Goal: Transaction & Acquisition: Purchase product/service

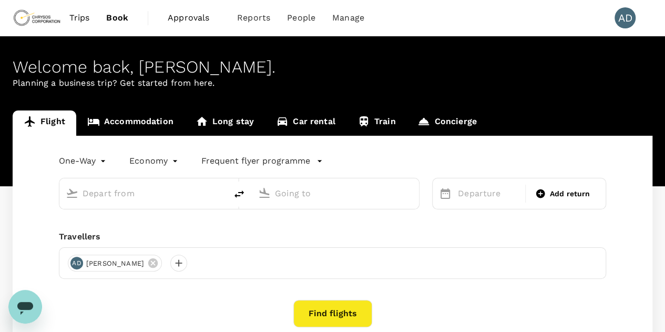
type input "Vancouver Intl (YVR)"
type input "[GEOGRAPHIC_DATA], [GEOGRAPHIC_DATA] (any)"
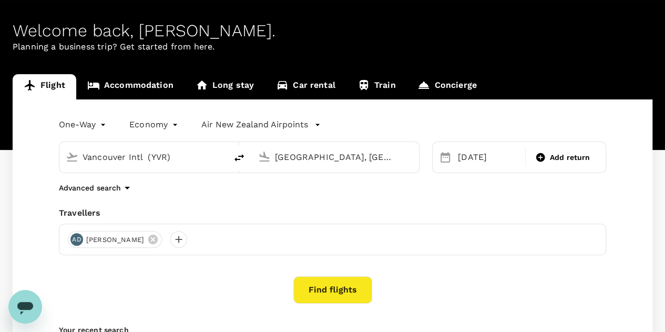
scroll to position [53, 0]
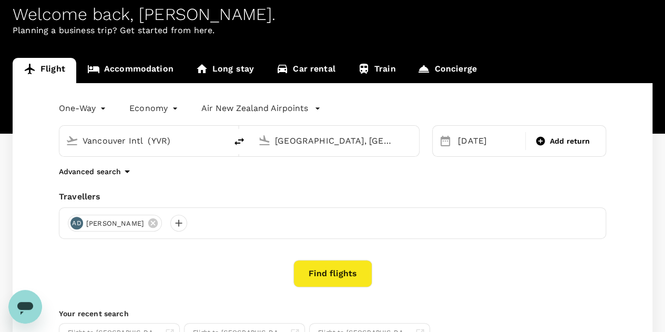
click at [100, 169] on p "Advanced search" at bounding box center [90, 171] width 62 height 11
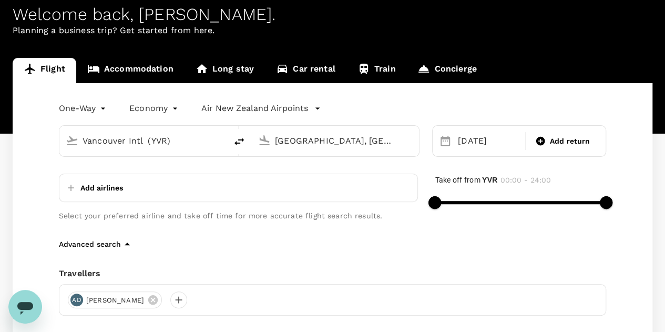
click at [27, 181] on div "One-Way oneway Economy economy Air New Zealand Airpoints Vancouver Intl (YVR) M…" at bounding box center [333, 270] width 640 height 375
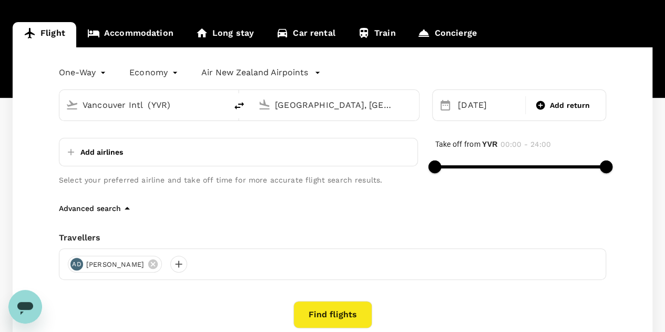
scroll to position [105, 0]
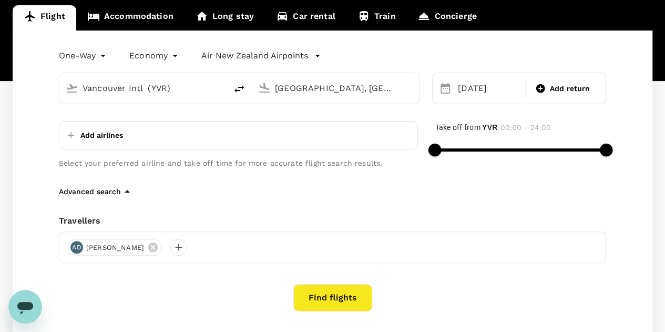
click at [81, 191] on p "Advanced search" at bounding box center [90, 191] width 62 height 11
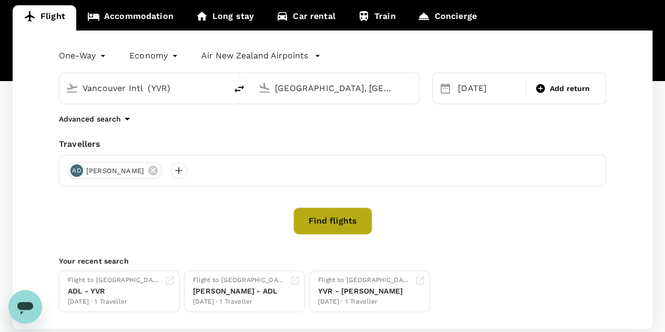
click at [330, 224] on button "Find flights" at bounding box center [333, 220] width 79 height 27
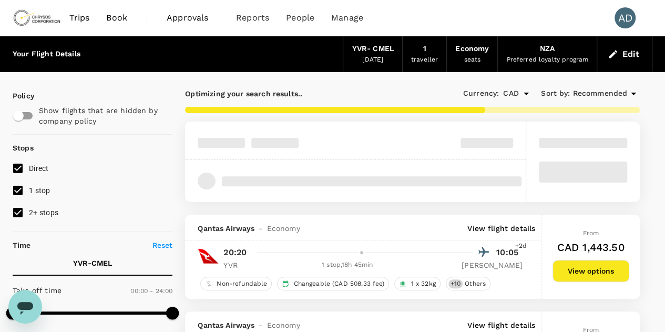
type input "2380"
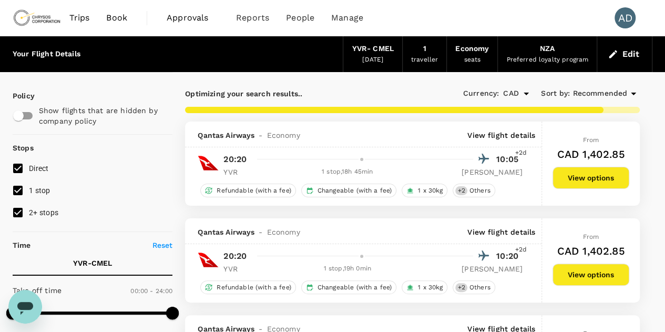
click at [20, 213] on input "2+ stops" at bounding box center [18, 212] width 22 height 22
checkbox input "false"
type input "3820"
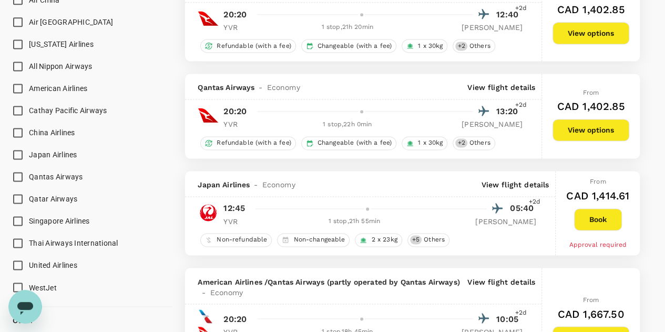
scroll to position [736, 0]
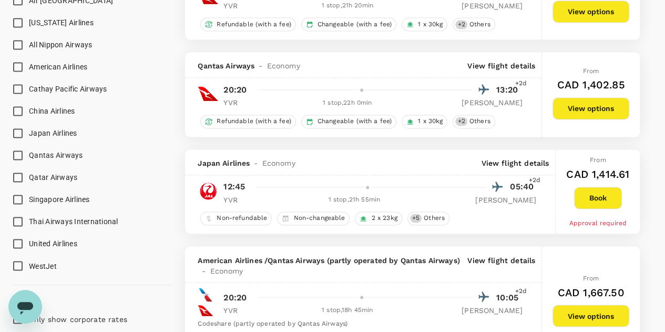
click at [17, 247] on input "United Airlines" at bounding box center [18, 244] width 22 height 22
checkbox input "true"
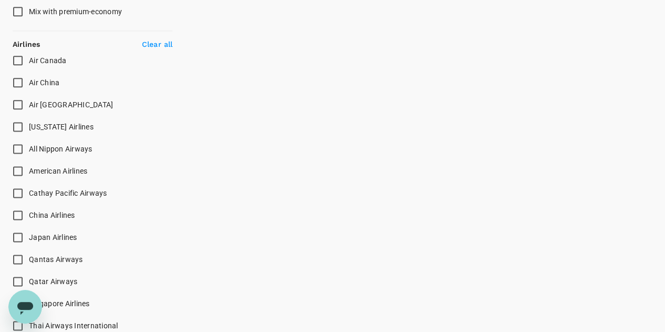
scroll to position [631, 0]
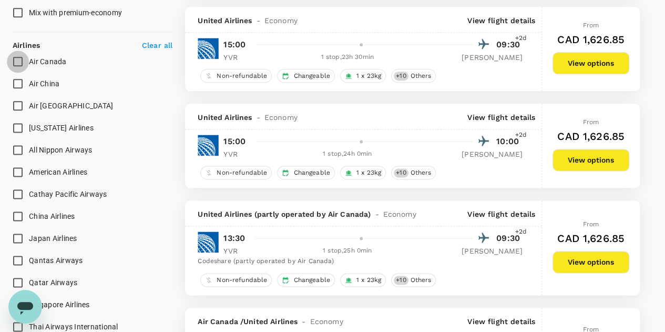
click at [19, 59] on input "Air Canada" at bounding box center [18, 61] width 22 height 22
checkbox input "true"
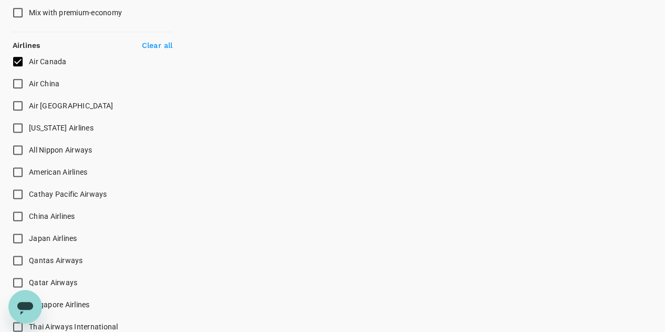
click at [16, 168] on input "American Airlines" at bounding box center [18, 172] width 22 height 22
checkbox input "true"
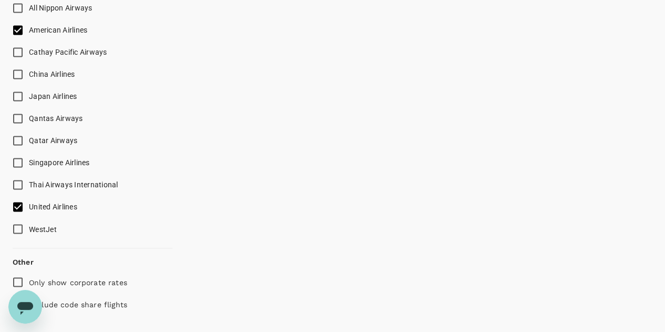
scroll to position [789, 0]
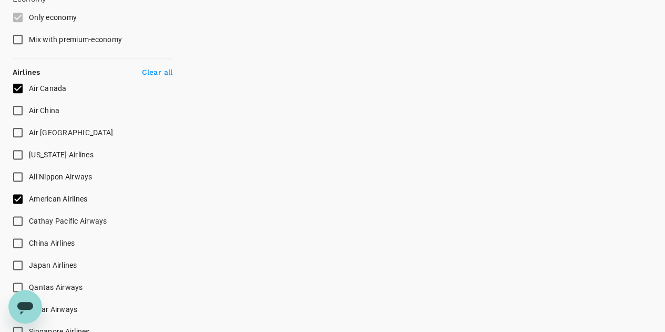
checkbox input "false"
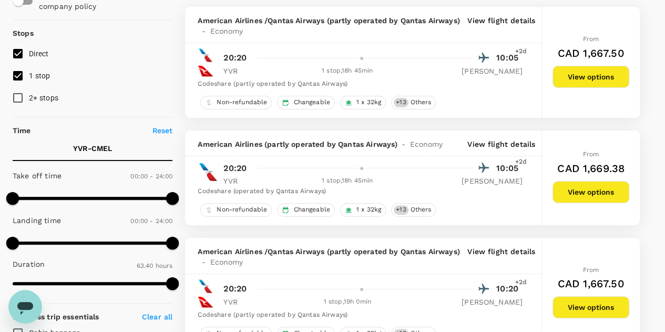
scroll to position [0, 0]
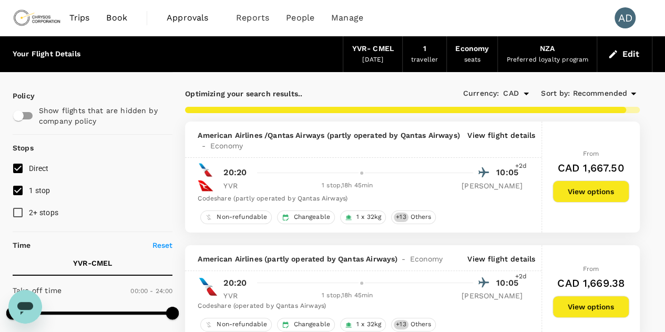
click at [507, 137] on p "View flight details" at bounding box center [502, 140] width 68 height 21
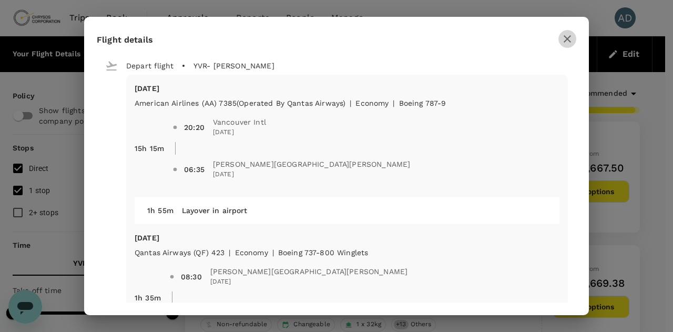
click at [571, 39] on icon "button" at bounding box center [567, 39] width 13 height 13
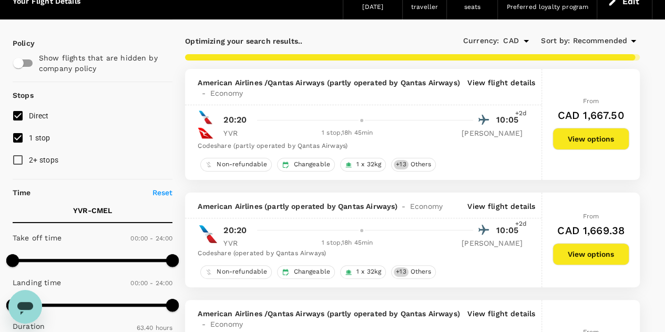
scroll to position [105, 0]
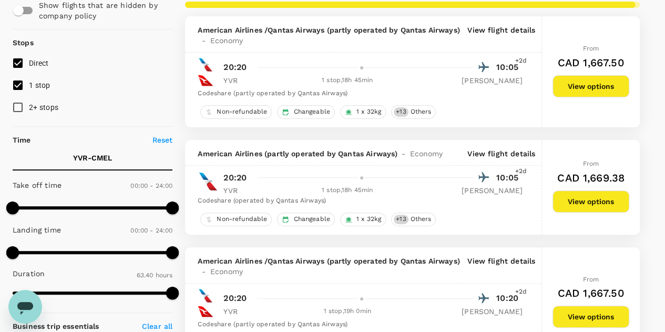
click at [490, 152] on p "View flight details" at bounding box center [502, 153] width 68 height 11
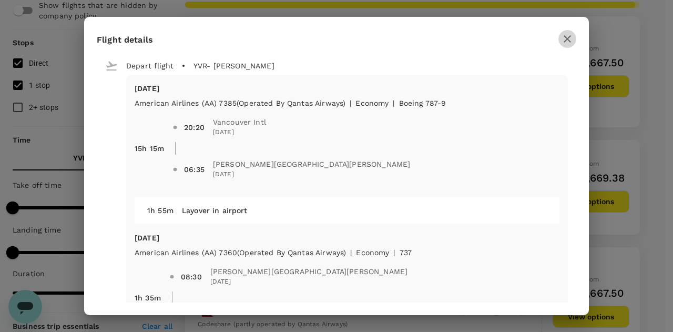
click at [566, 37] on icon "button" at bounding box center [567, 38] width 7 height 7
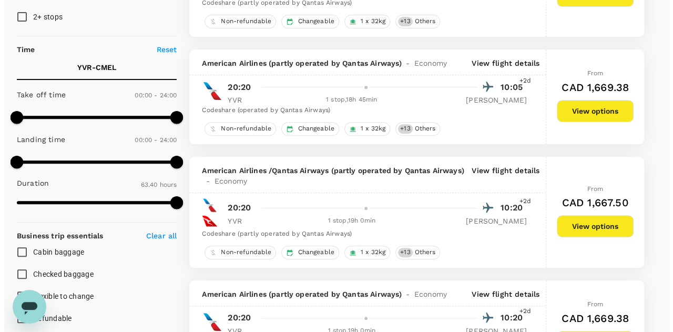
scroll to position [210, 0]
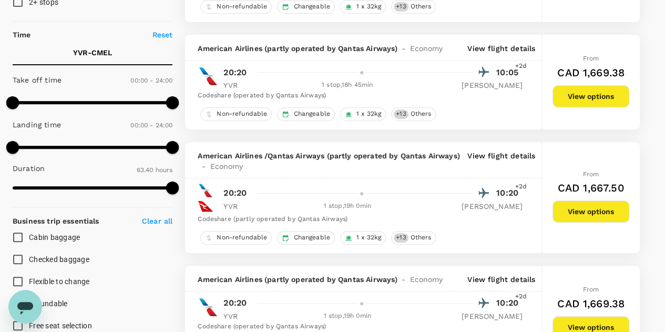
click at [487, 158] on p "View flight details" at bounding box center [502, 160] width 68 height 21
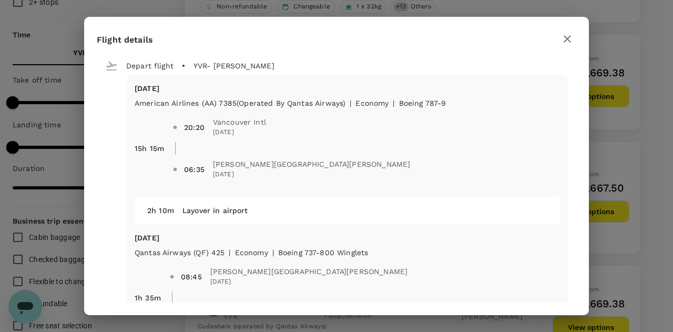
click at [569, 36] on icon "button" at bounding box center [567, 39] width 13 height 13
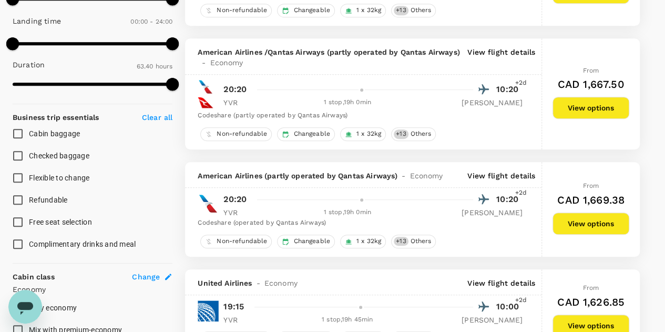
scroll to position [316, 0]
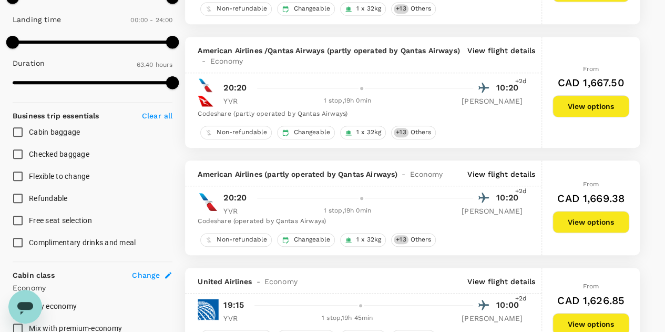
click at [485, 174] on p "View flight details" at bounding box center [502, 174] width 68 height 11
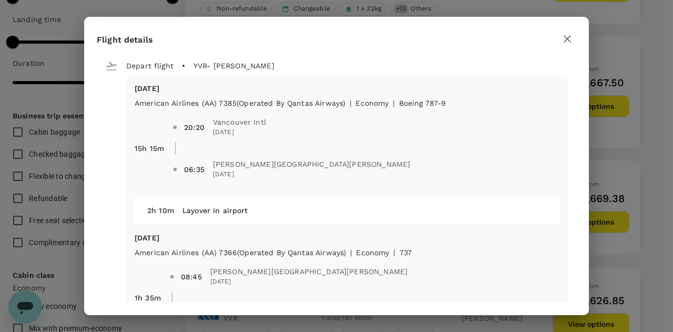
click at [565, 37] on icon "button" at bounding box center [567, 39] width 13 height 13
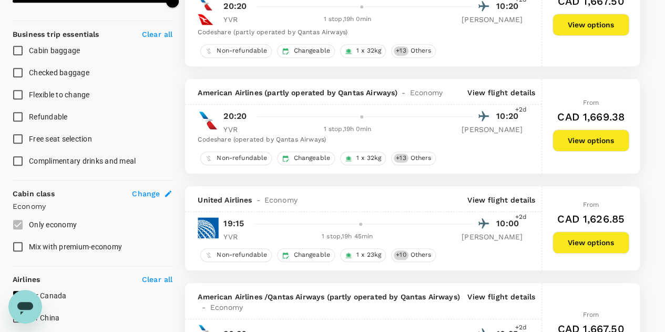
scroll to position [421, 0]
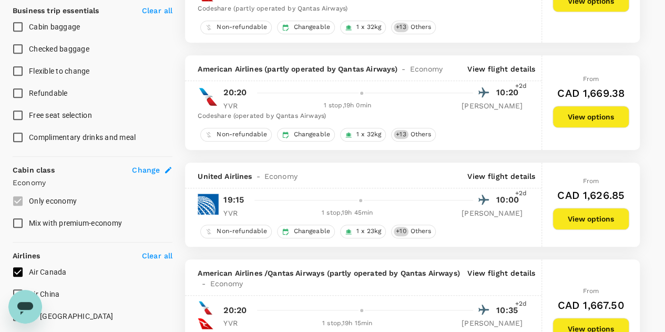
click at [500, 177] on p "View flight details" at bounding box center [502, 176] width 68 height 11
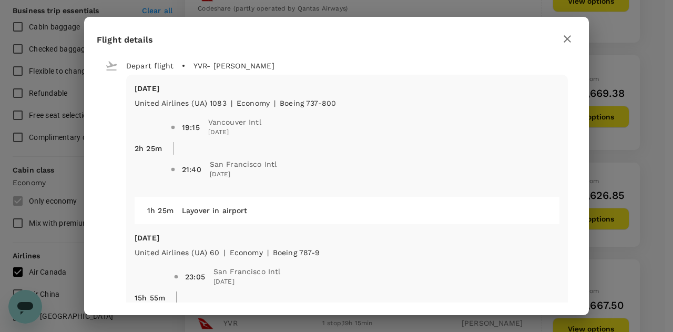
checkbox input "false"
checkbox input "true"
click at [565, 38] on icon "button" at bounding box center [567, 39] width 13 height 13
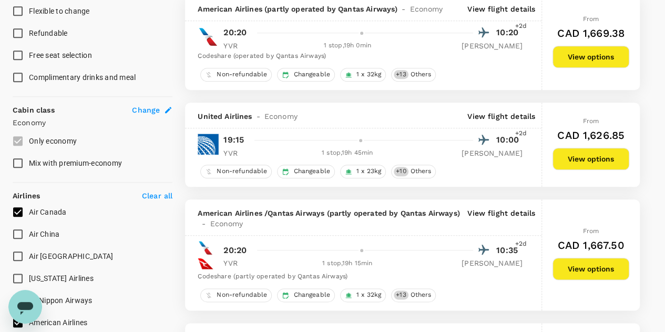
scroll to position [526, 0]
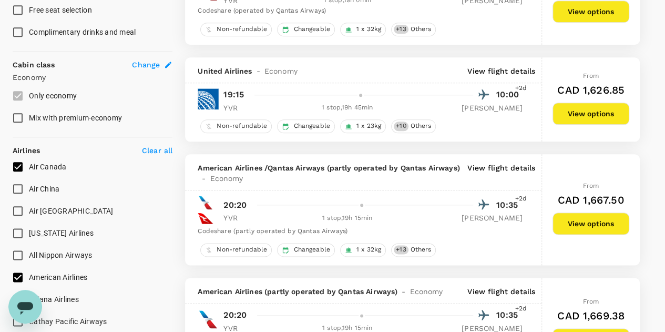
click at [510, 157] on div "American Airlines / Qantas Airways (partly operated by Qantas Airways) - Econom…" at bounding box center [363, 172] width 357 height 36
click at [507, 165] on p "View flight details" at bounding box center [502, 173] width 68 height 21
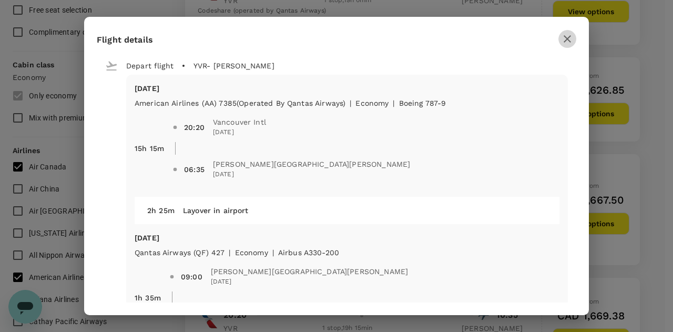
click at [568, 41] on icon "button" at bounding box center [567, 39] width 13 height 13
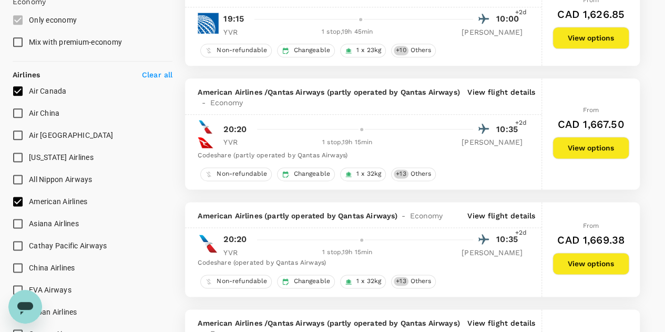
scroll to position [631, 0]
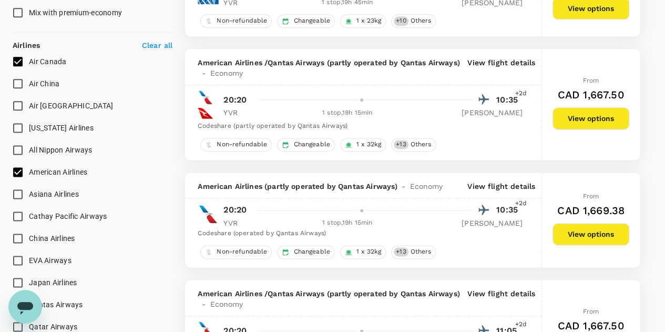
click at [503, 181] on p "View flight details" at bounding box center [502, 186] width 68 height 11
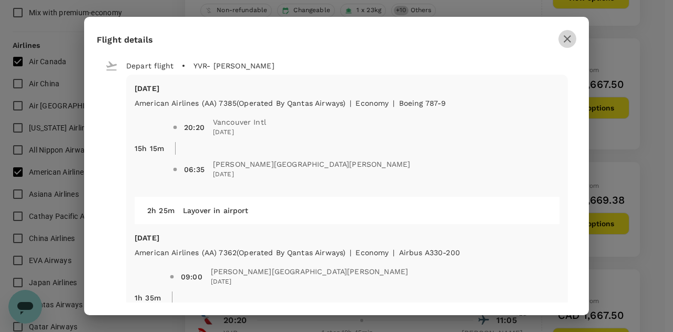
click at [561, 44] on button "button" at bounding box center [568, 39] width 18 height 18
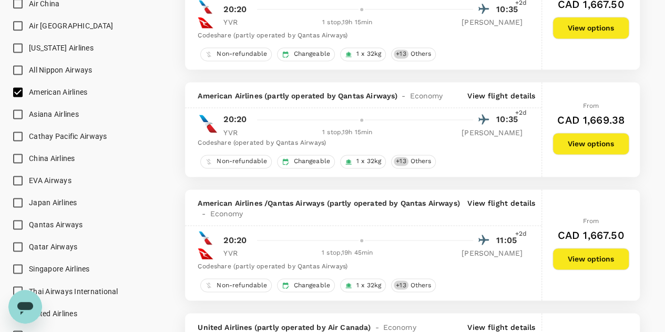
scroll to position [736, 0]
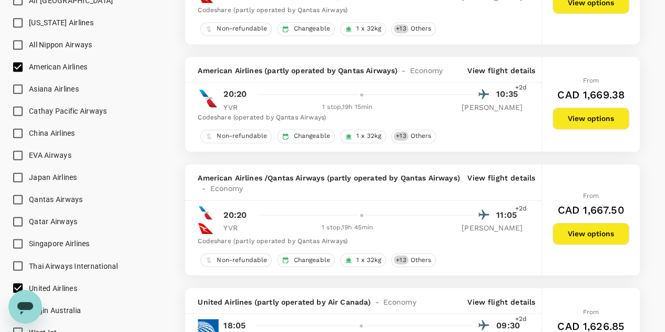
click at [510, 179] on p "View flight details" at bounding box center [502, 183] width 68 height 21
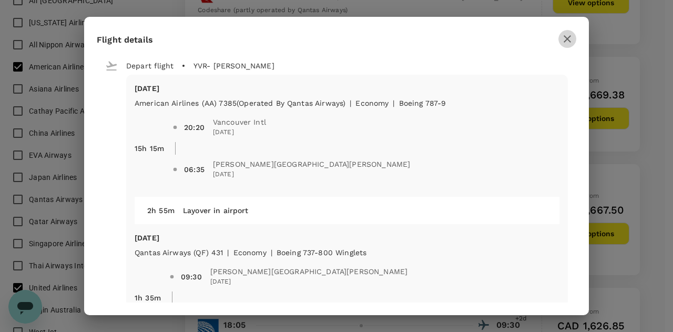
click at [573, 35] on icon "button" at bounding box center [567, 39] width 13 height 13
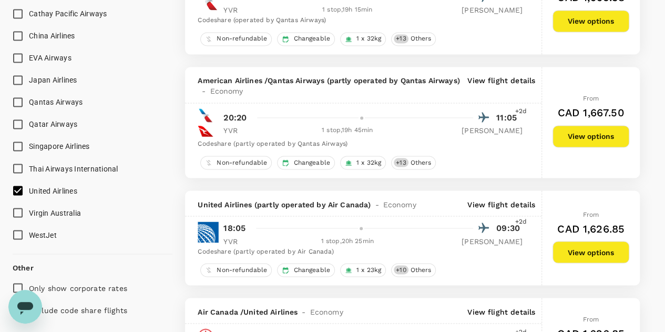
scroll to position [842, 0]
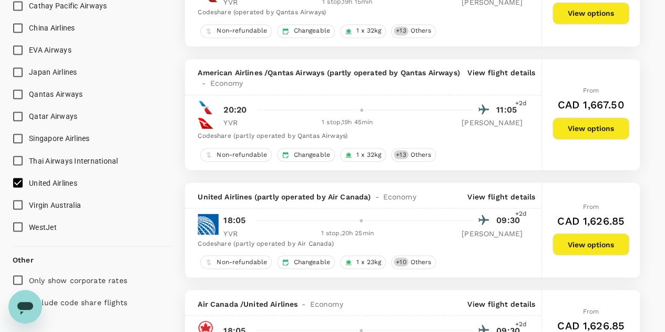
click at [491, 191] on p "View flight details" at bounding box center [502, 196] width 68 height 11
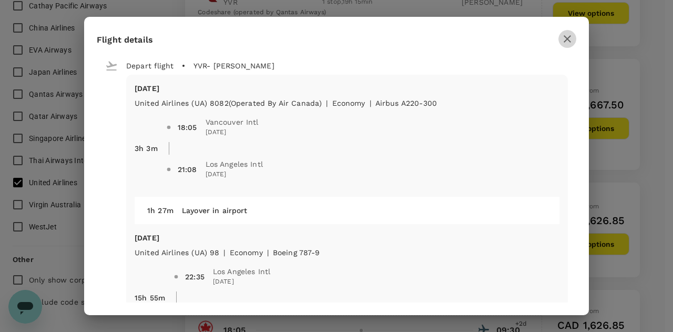
click at [568, 35] on icon "button" at bounding box center [567, 39] width 13 height 13
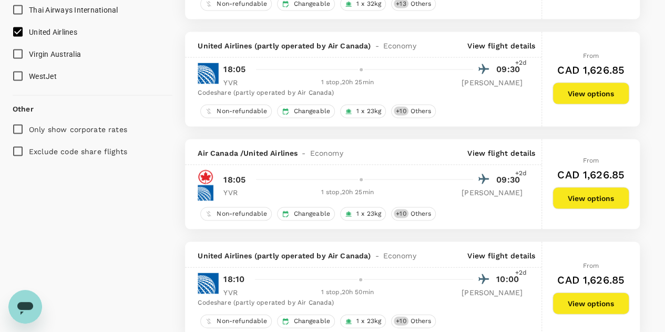
scroll to position [999, 0]
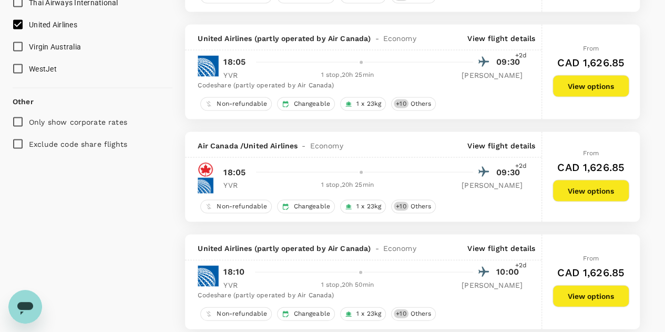
click at [499, 140] on p "View flight details" at bounding box center [502, 145] width 68 height 11
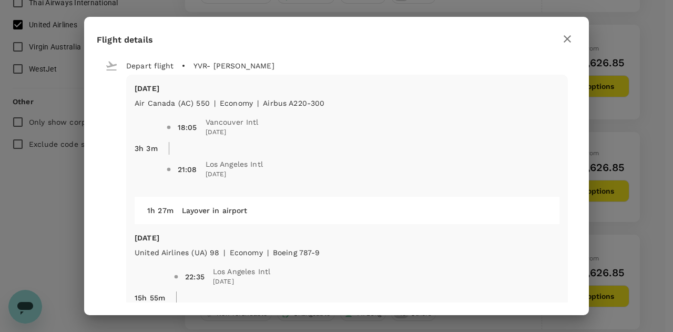
click at [568, 40] on icon "button" at bounding box center [567, 39] width 13 height 13
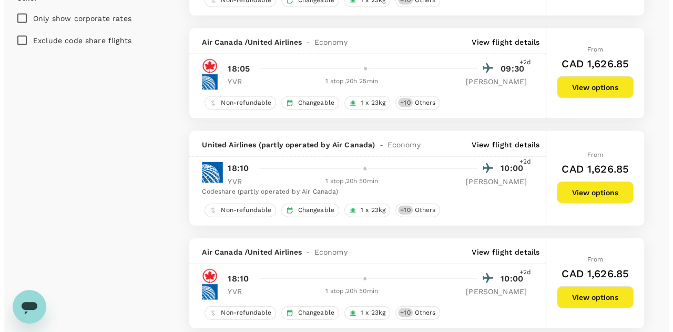
scroll to position [1105, 0]
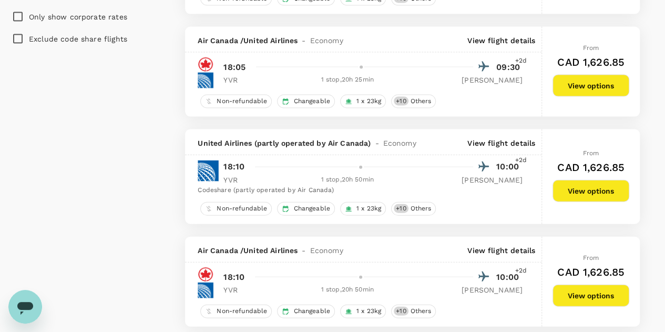
click at [503, 132] on div "United Airlines (partly operated by Air Canada) - Economy View flight details" at bounding box center [363, 142] width 357 height 26
click at [500, 138] on p "View flight details" at bounding box center [502, 143] width 68 height 11
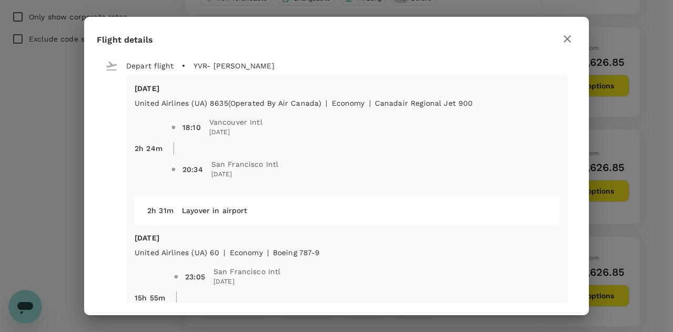
click at [567, 37] on icon "button" at bounding box center [567, 38] width 7 height 7
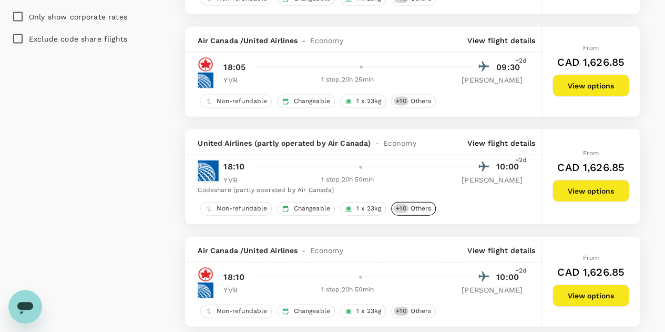
click at [429, 206] on span "Others" at bounding box center [421, 208] width 29 height 9
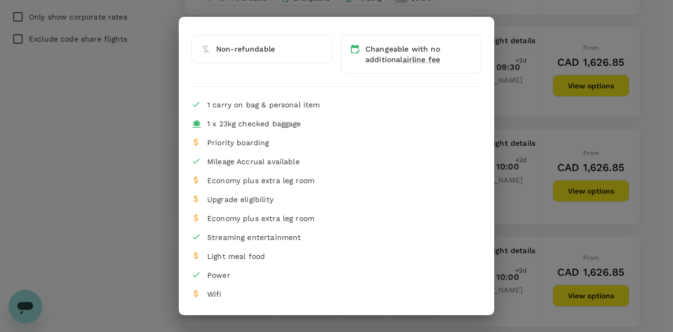
scroll to position [0, 0]
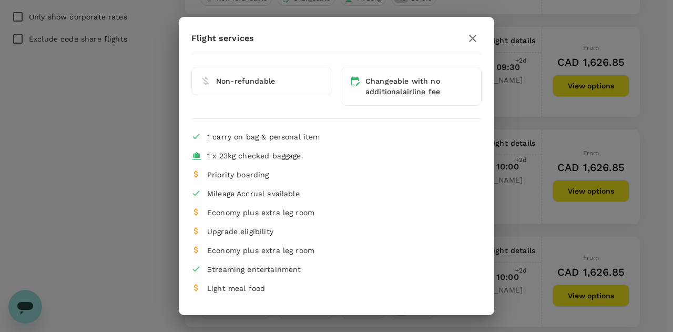
click at [467, 37] on icon "button" at bounding box center [473, 38] width 13 height 13
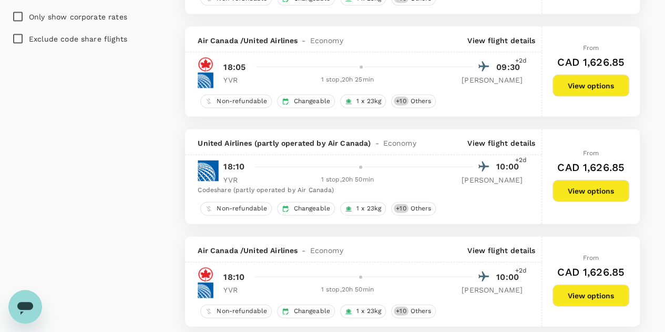
click at [489, 138] on p "View flight details" at bounding box center [502, 143] width 68 height 11
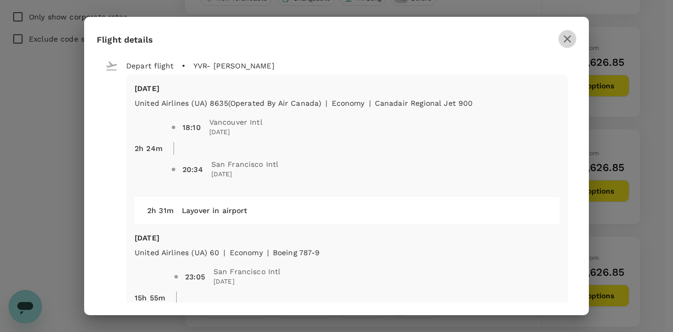
click at [568, 39] on icon "button" at bounding box center [567, 39] width 13 height 13
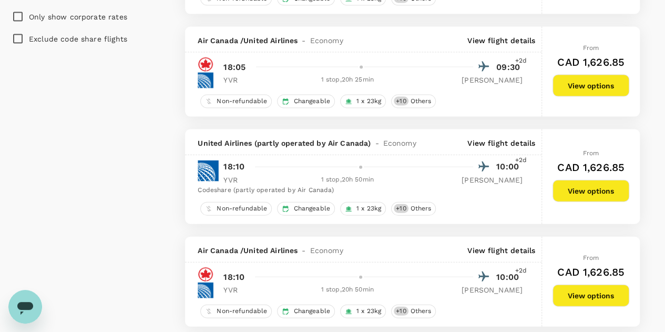
scroll to position [999, 0]
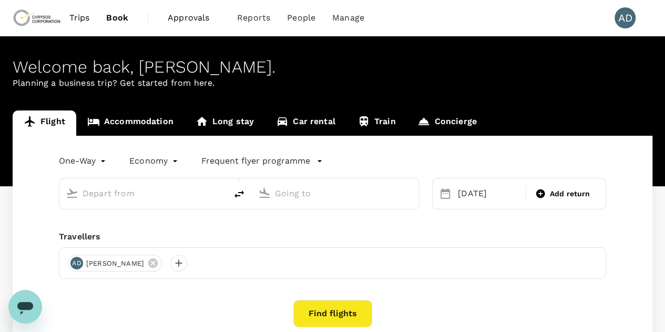
type input "Vancouver Intl (YVR)"
type input "[GEOGRAPHIC_DATA], [GEOGRAPHIC_DATA] (any)"
type input "Vancouver Intl (YVR)"
type input "[GEOGRAPHIC_DATA], [GEOGRAPHIC_DATA] (any)"
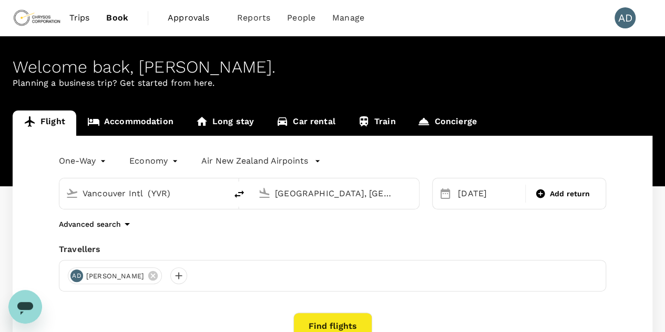
click at [236, 194] on icon "delete" at bounding box center [239, 193] width 9 height 7
type input "[GEOGRAPHIC_DATA], [GEOGRAPHIC_DATA] (any)"
type input "Vancouver Intl (YVR)"
click at [127, 197] on input "[GEOGRAPHIC_DATA], [GEOGRAPHIC_DATA] (any)" at bounding box center [144, 193] width 122 height 16
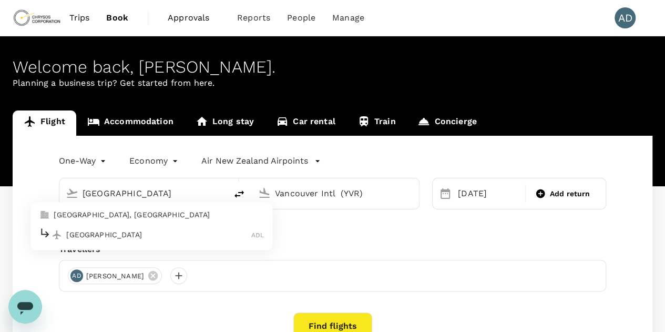
click at [83, 219] on p "[GEOGRAPHIC_DATA], [GEOGRAPHIC_DATA]" at bounding box center [159, 215] width 210 height 11
type input "[GEOGRAPHIC_DATA], [GEOGRAPHIC_DATA] (any)"
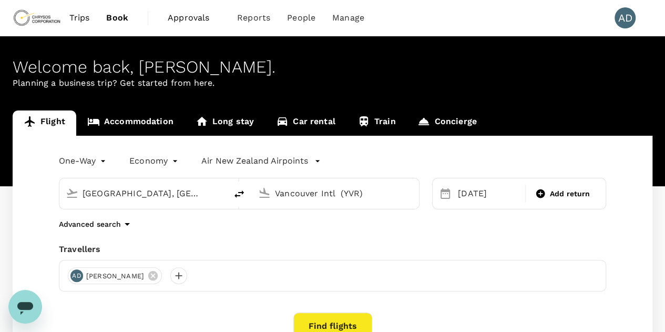
click at [445, 195] on icon at bounding box center [445, 193] width 13 height 13
click at [476, 191] on div "[DATE]" at bounding box center [488, 193] width 69 height 21
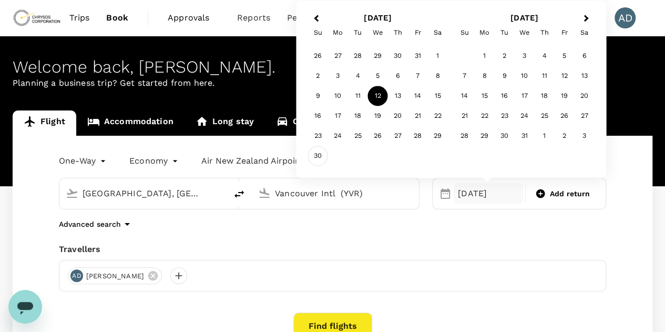
click at [317, 159] on div "30" at bounding box center [318, 156] width 20 height 20
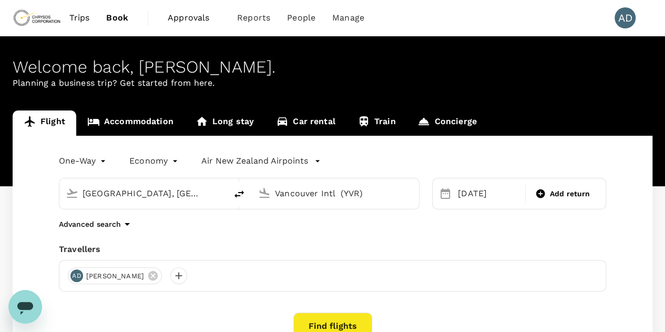
click at [332, 227] on div "Advanced search" at bounding box center [333, 224] width 548 height 13
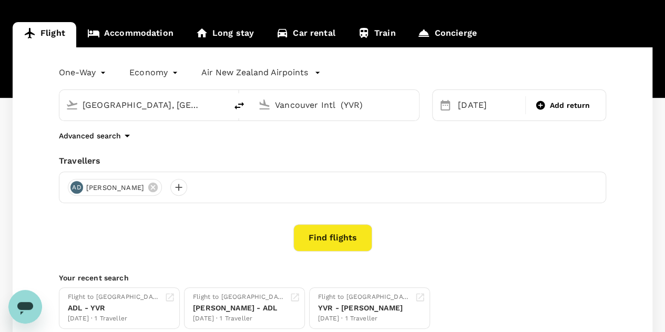
scroll to position [105, 0]
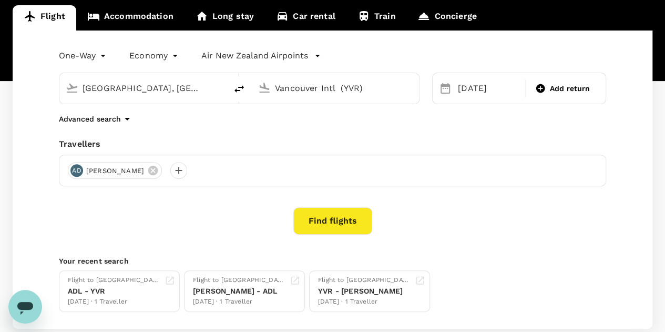
click at [334, 222] on button "Find flights" at bounding box center [333, 220] width 79 height 27
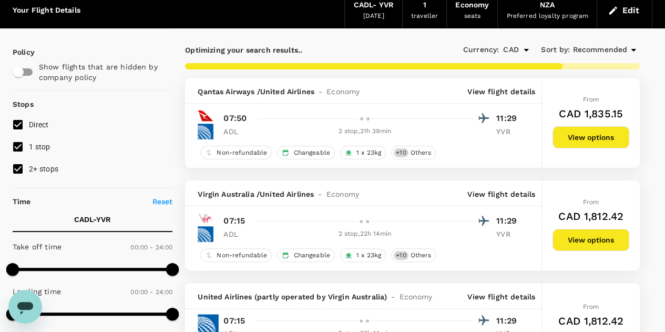
scroll to position [105, 0]
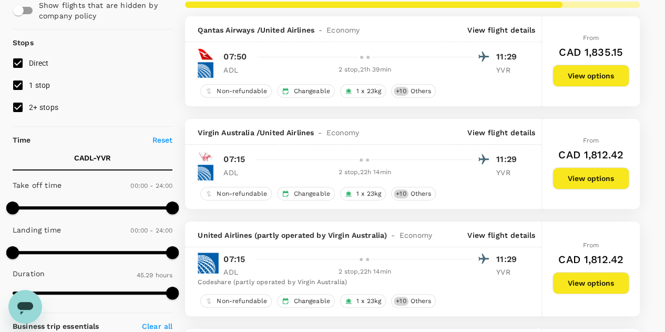
click at [17, 85] on input "1 stop" at bounding box center [18, 85] width 22 height 22
checkbox input "false"
click at [14, 108] on input "2+ stops" at bounding box center [18, 107] width 22 height 22
checkbox input "false"
type input "3970"
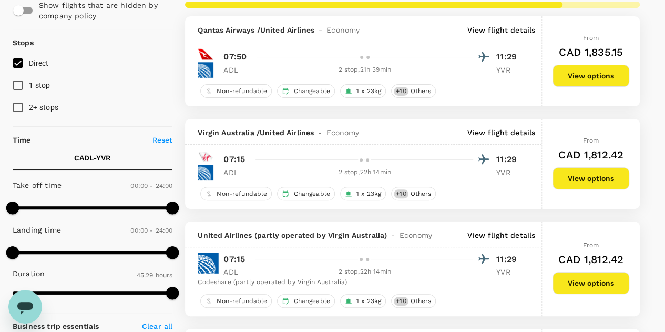
click at [16, 86] on input "1 stop" at bounding box center [18, 85] width 22 height 22
checkbox input "true"
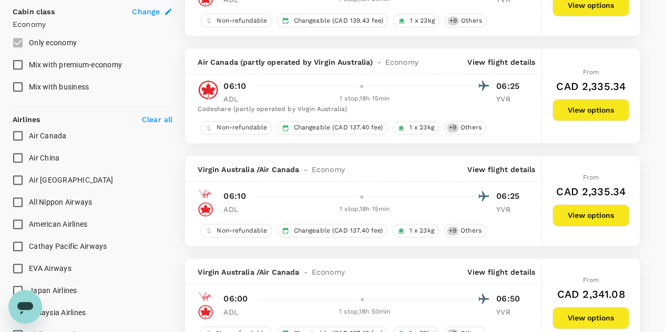
scroll to position [684, 0]
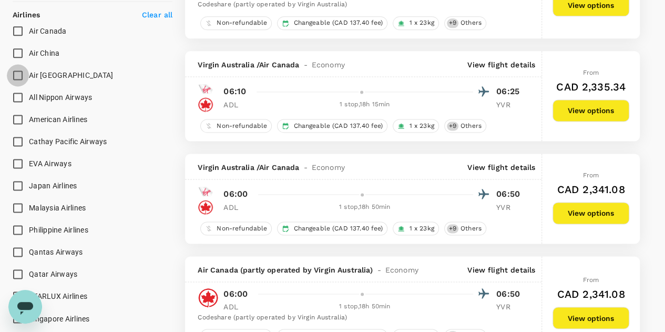
click at [20, 75] on input "Air [GEOGRAPHIC_DATA]" at bounding box center [18, 75] width 22 height 22
checkbox input "true"
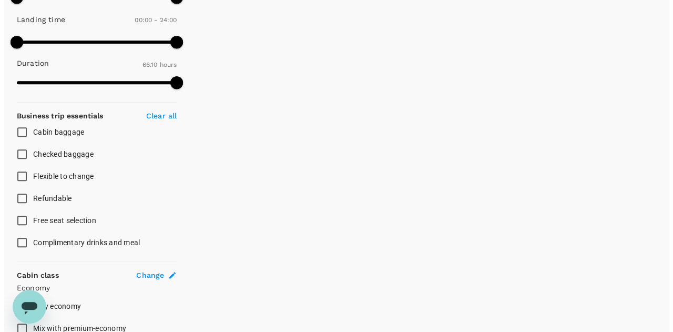
scroll to position [0, 0]
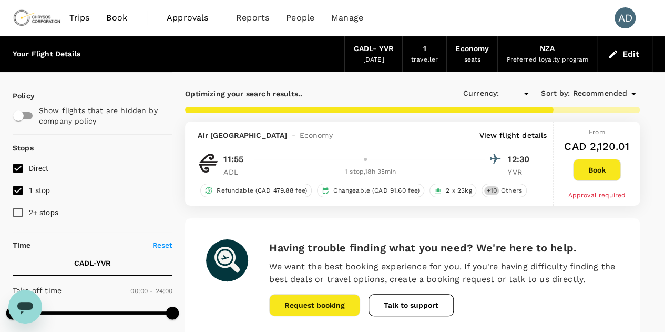
type input "CAD"
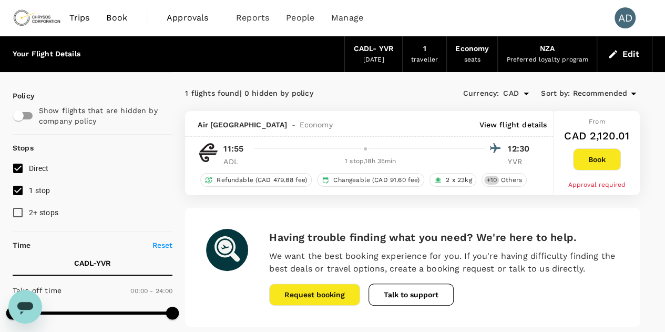
click at [514, 125] on p "View flight details" at bounding box center [513, 124] width 68 height 11
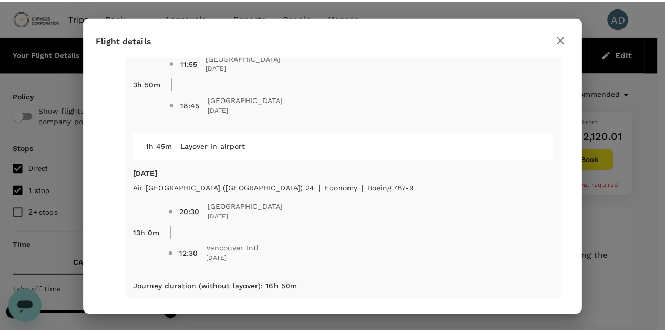
scroll to position [70, 0]
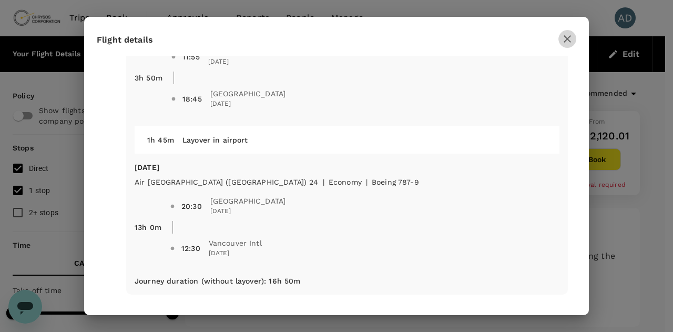
click at [570, 39] on icon "button" at bounding box center [567, 39] width 13 height 13
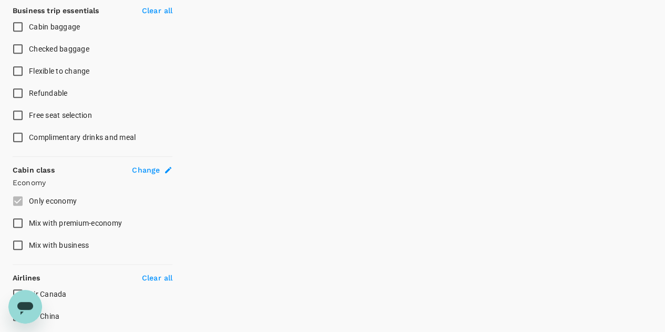
scroll to position [473, 0]
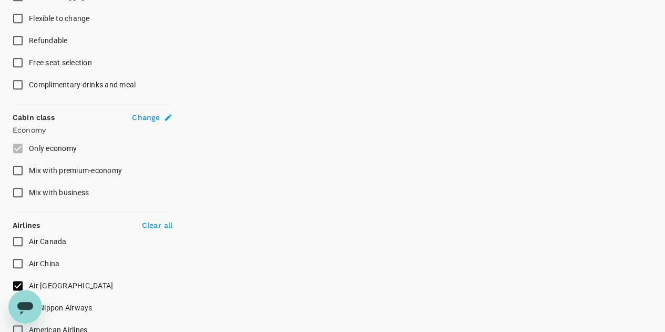
click at [147, 115] on span "Change" at bounding box center [146, 117] width 28 height 11
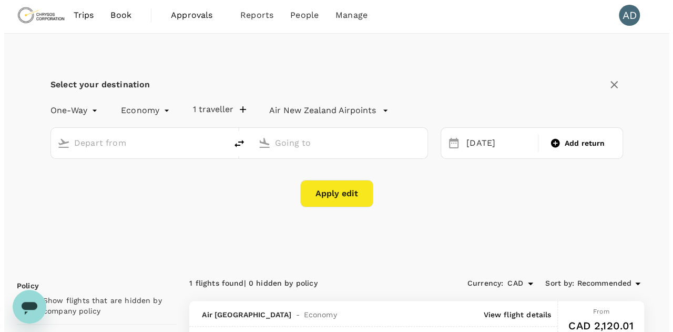
scroll to position [0, 0]
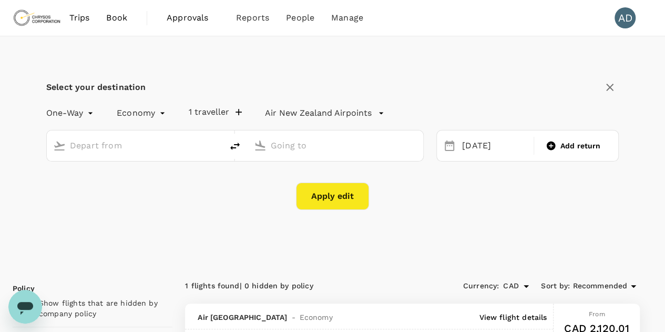
type input "[GEOGRAPHIC_DATA], [GEOGRAPHIC_DATA] (any)"
type input "Vancouver Intl (YVR)"
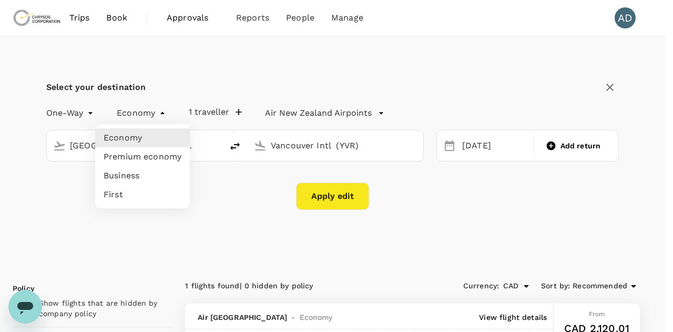
click at [137, 160] on li "Premium economy" at bounding box center [142, 156] width 95 height 19
type input "premium-economy"
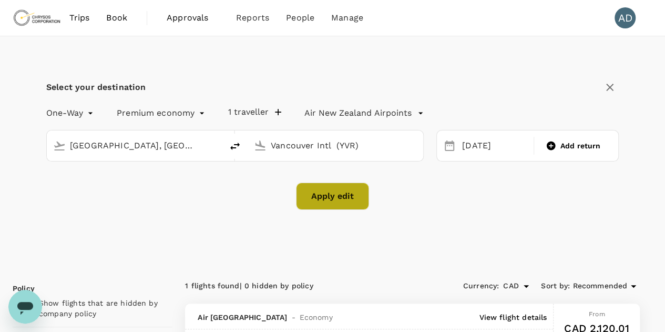
click at [336, 197] on button "Apply edit" at bounding box center [332, 196] width 73 height 27
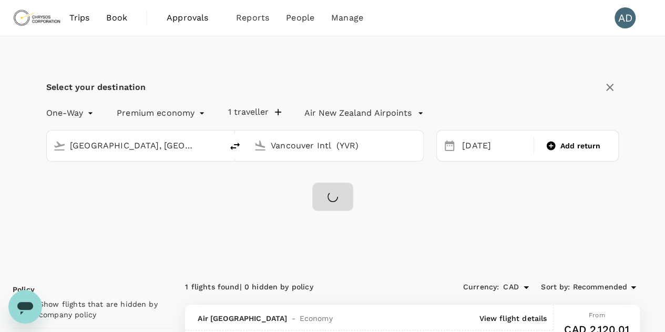
checkbox input "false"
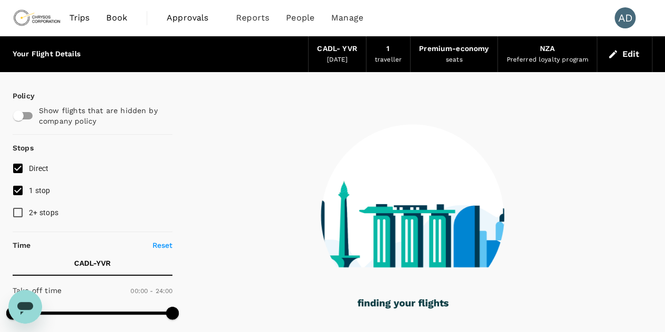
type input "2485"
checkbox input "true"
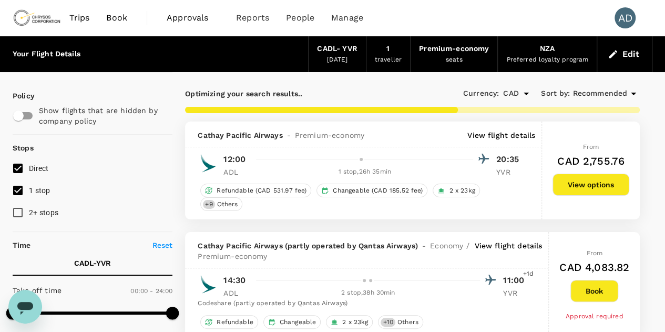
type input "2700"
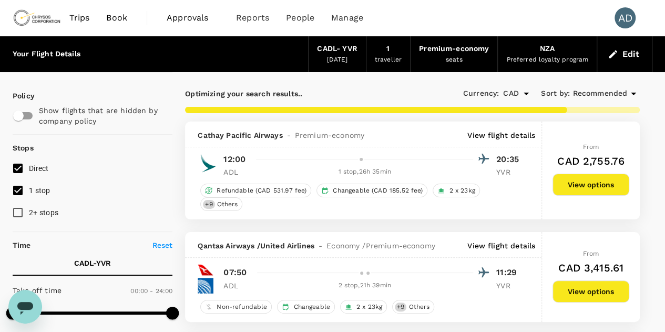
click at [357, 164] on div at bounding box center [371, 158] width 238 height 15
drag, startPoint x: 330, startPoint y: 131, endPoint x: 328, endPoint y: 136, distance: 5.4
click at [330, 131] on span "Premium-economy" at bounding box center [329, 135] width 69 height 11
click at [524, 137] on p "View flight details" at bounding box center [502, 135] width 68 height 11
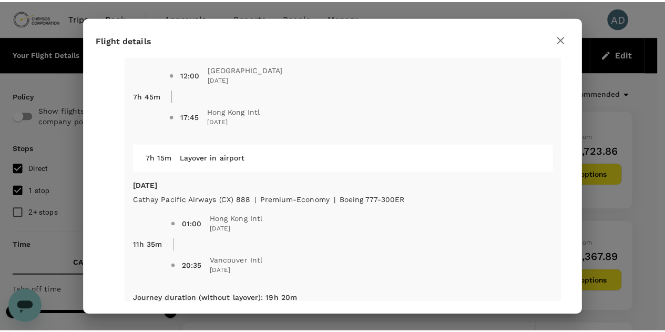
scroll to position [70, 0]
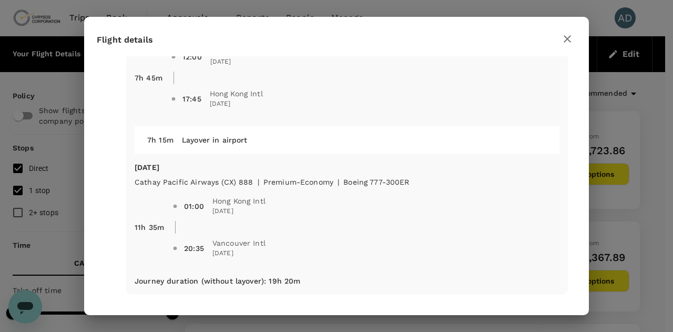
click at [570, 42] on icon "button" at bounding box center [567, 38] width 7 height 7
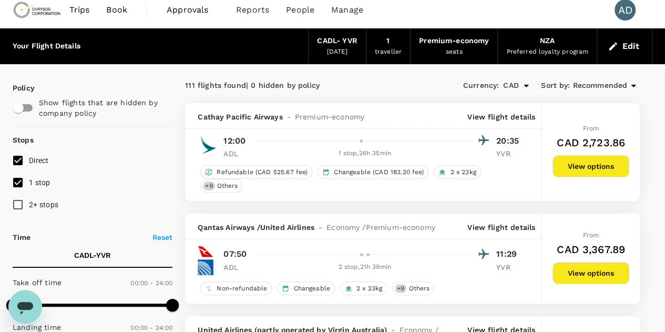
scroll to position [0, 0]
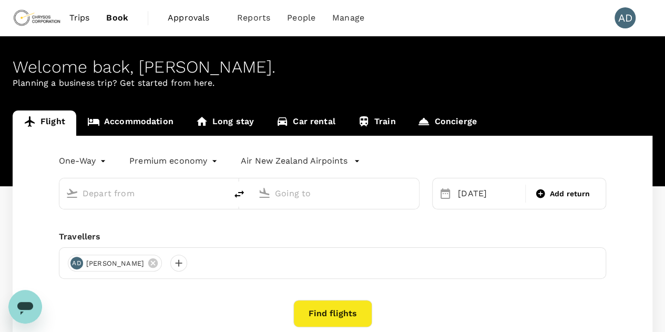
type input "[GEOGRAPHIC_DATA], [GEOGRAPHIC_DATA] (any)"
type input "Vancouver Intl (YVR)"
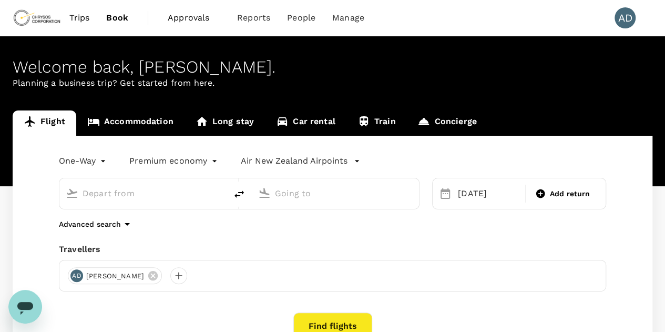
type input "[GEOGRAPHIC_DATA], [GEOGRAPHIC_DATA] (any)"
type input "Vancouver Intl (YVR)"
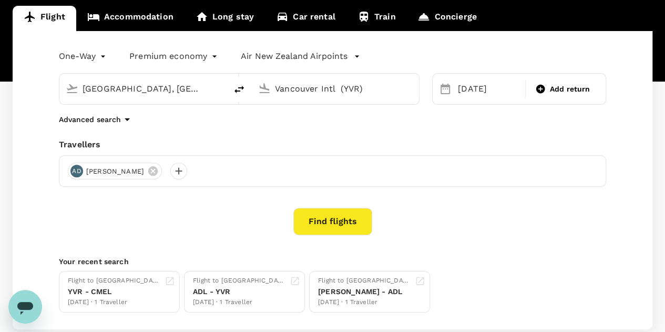
scroll to position [105, 0]
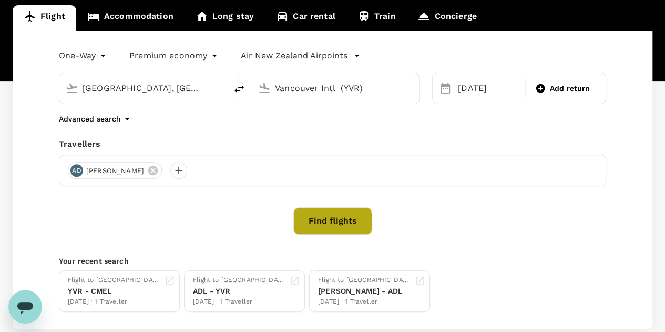
click at [316, 223] on button "Find flights" at bounding box center [333, 220] width 79 height 27
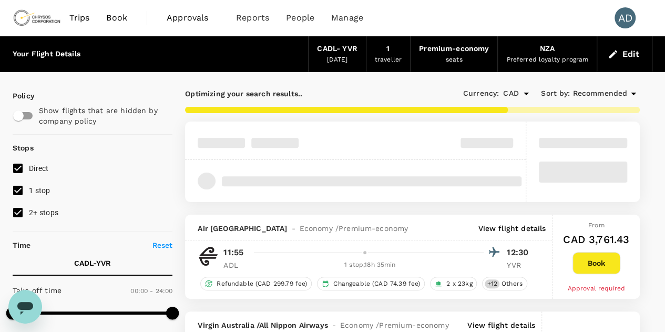
type input "2700"
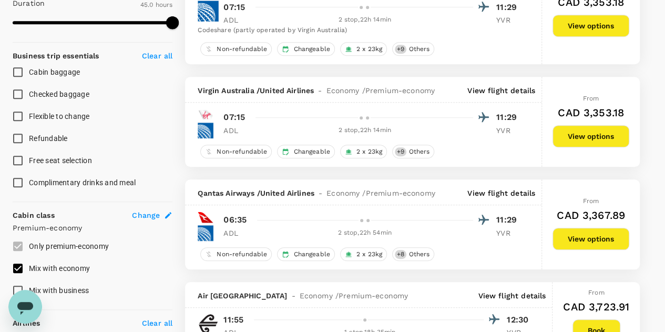
scroll to position [421, 0]
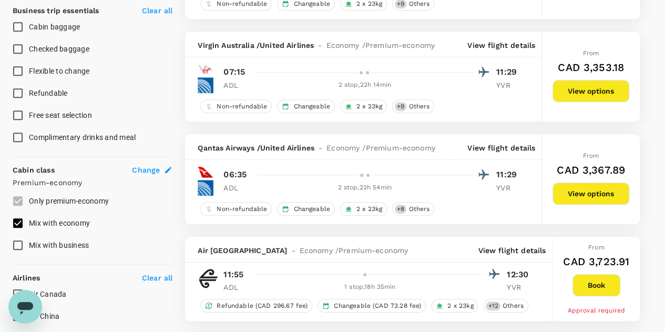
click at [147, 171] on span "Change" at bounding box center [146, 170] width 28 height 11
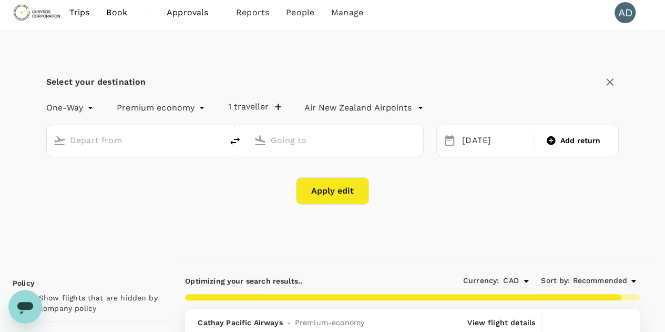
scroll to position [0, 0]
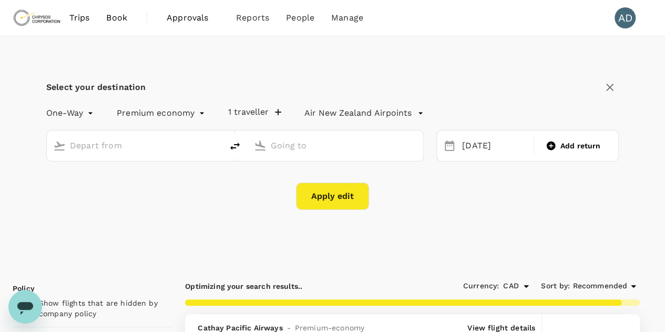
type input "[GEOGRAPHIC_DATA], [GEOGRAPHIC_DATA] (any)"
type input "Vancouver Intl (YVR)"
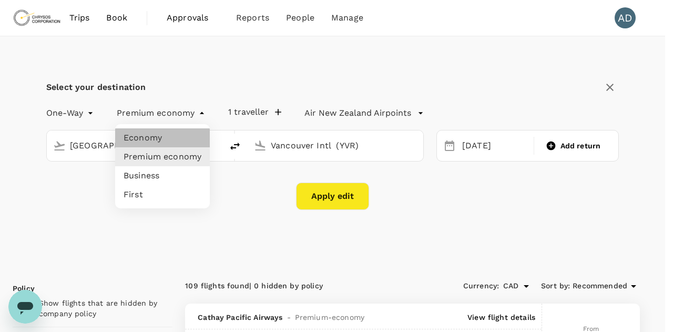
click at [145, 138] on li "Economy" at bounding box center [162, 137] width 95 height 19
type input "economy"
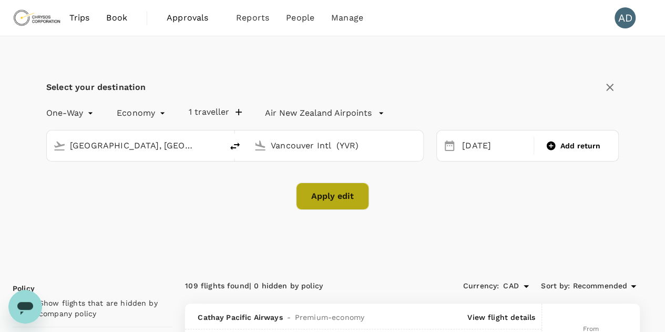
click at [313, 194] on button "Apply edit" at bounding box center [332, 196] width 73 height 27
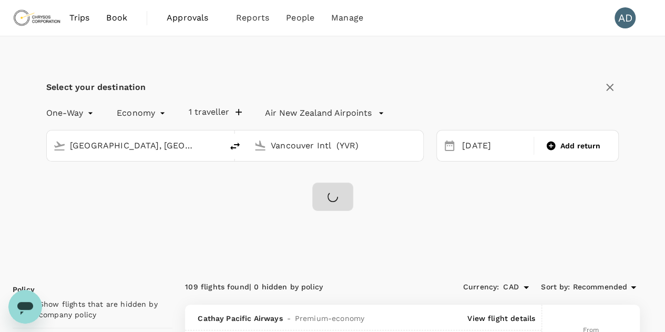
checkbox input "false"
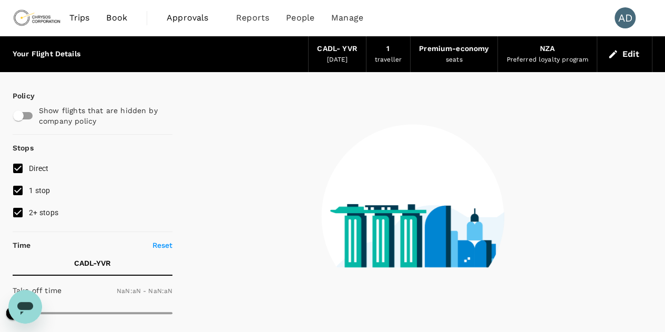
type input "1440"
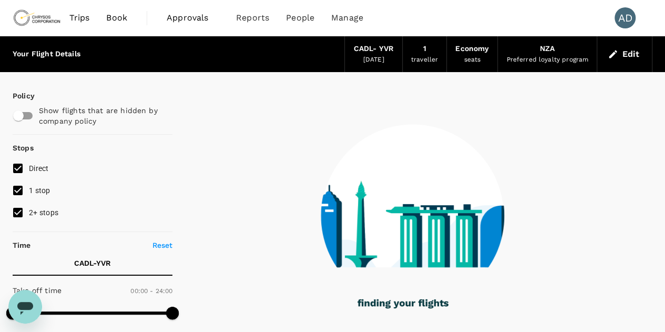
type input "2565"
checkbox input "true"
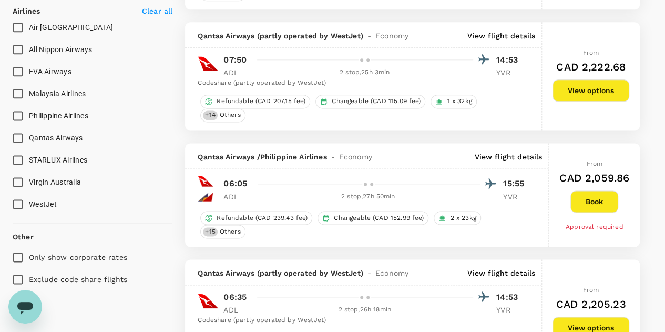
scroll to position [579, 0]
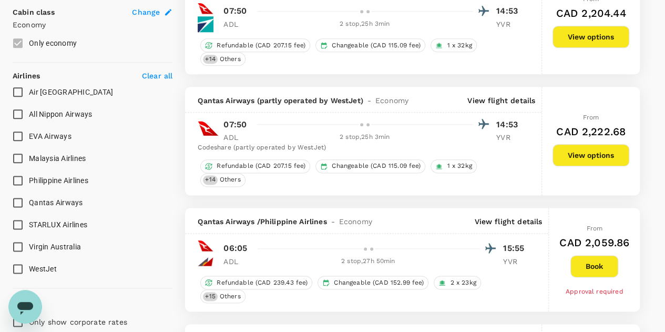
click at [15, 88] on input "Air [GEOGRAPHIC_DATA]" at bounding box center [18, 92] width 22 height 22
checkbox input "true"
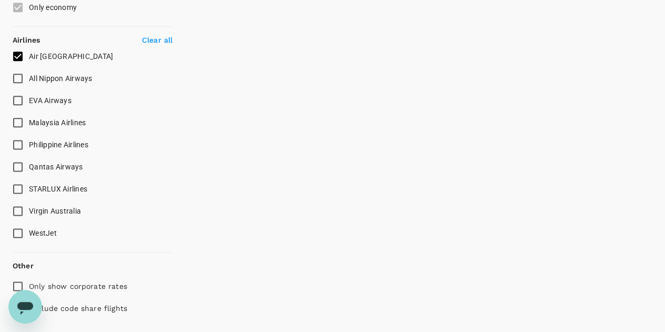
type input "2729"
checkbox input "false"
checkbox input "true"
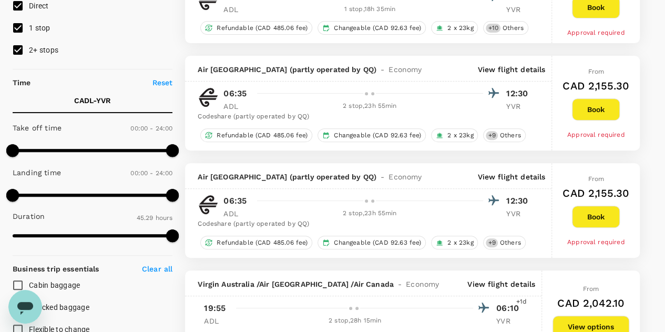
scroll to position [0, 0]
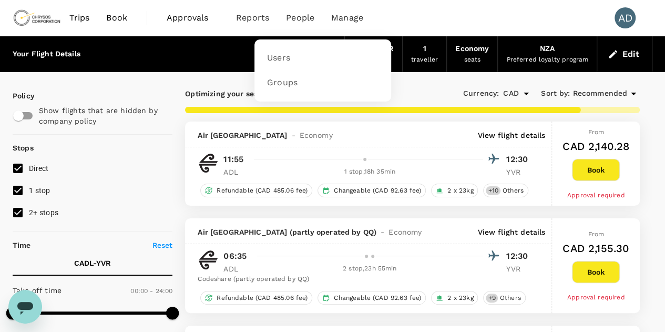
type input "3970"
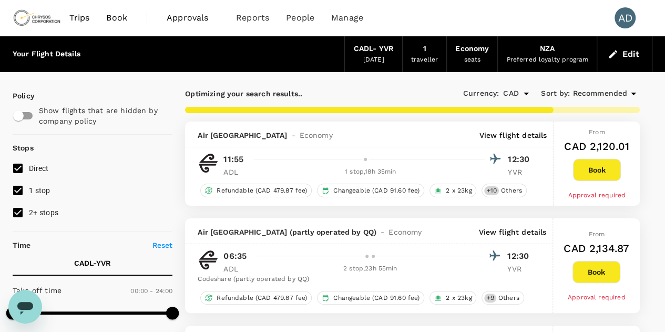
click at [598, 170] on button "Book" at bounding box center [597, 170] width 48 height 22
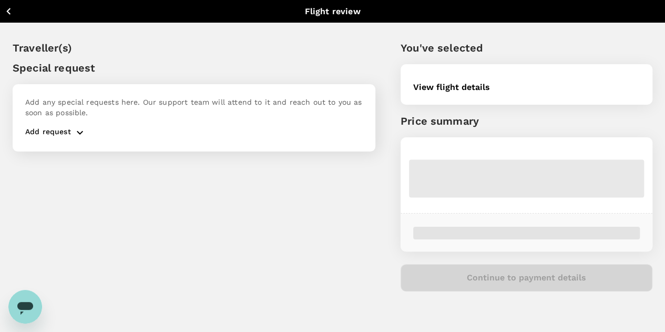
click at [56, 120] on div "Traveller(s) Special request Add any special requests here. Our support team wi…" at bounding box center [181, 157] width 388 height 285
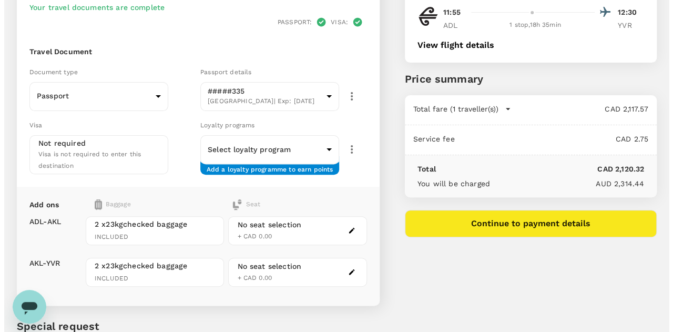
scroll to position [105, 0]
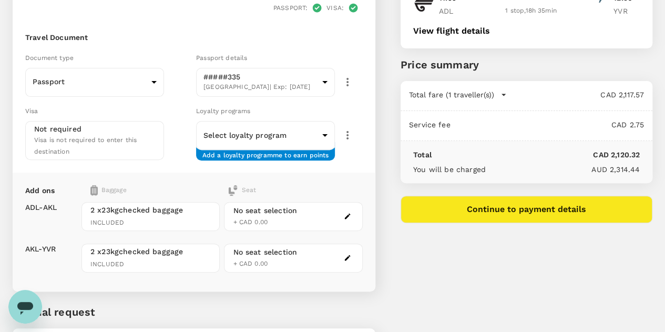
click at [341, 202] on div "No seat selection + CAD 0.00" at bounding box center [293, 216] width 138 height 29
click at [351, 213] on icon "button" at bounding box center [347, 216] width 7 height 7
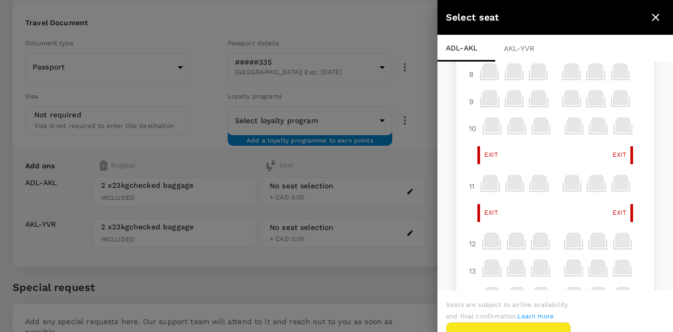
scroll to position [0, 0]
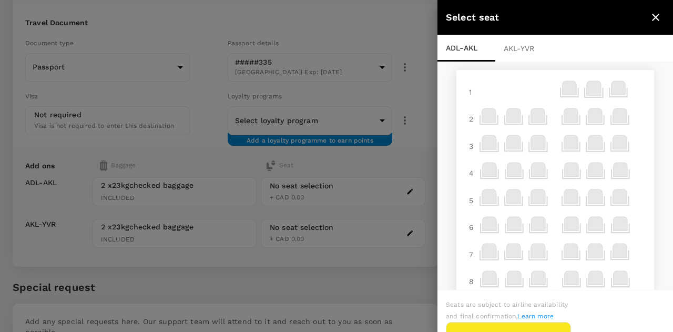
click at [519, 48] on div "AKL - YVR" at bounding box center [525, 48] width 58 height 26
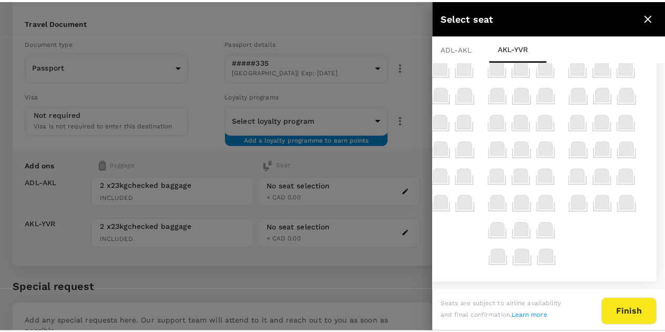
scroll to position [548, 77]
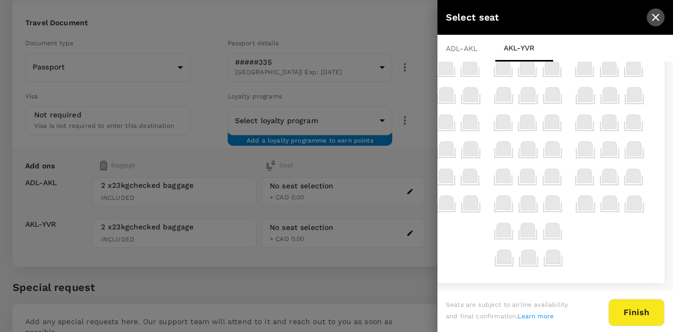
click at [654, 16] on icon "close" at bounding box center [656, 17] width 13 height 13
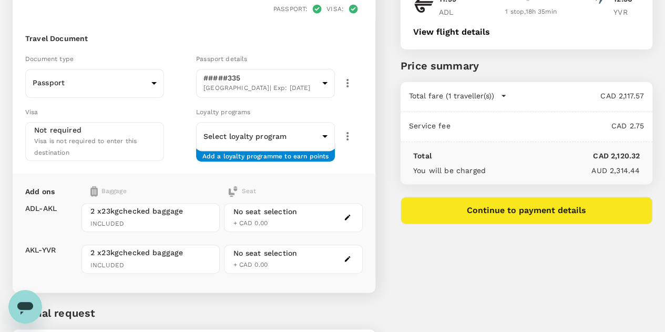
scroll to position [0, 0]
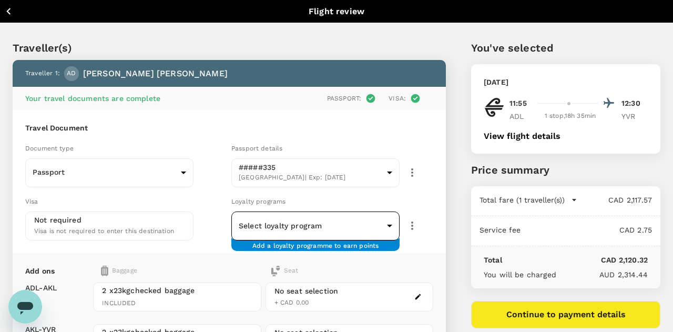
click at [275, 226] on body "Back to flight results Flight review Traveller(s) Traveller 1 : AD [PERSON_NAME…" at bounding box center [336, 253] width 673 height 507
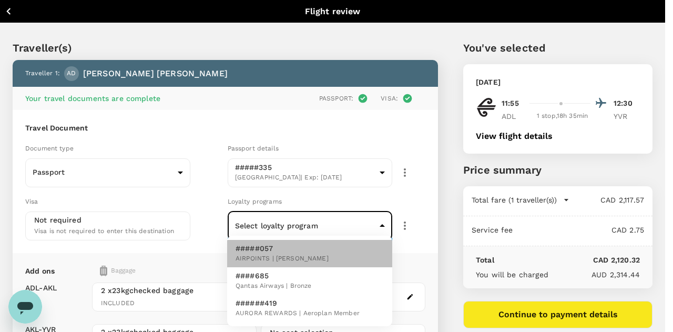
click at [255, 256] on span "AIRPOINTS | Jade" at bounding box center [282, 259] width 93 height 11
type input "23133d60-894b-40c0-9e2c-a60f96e53265"
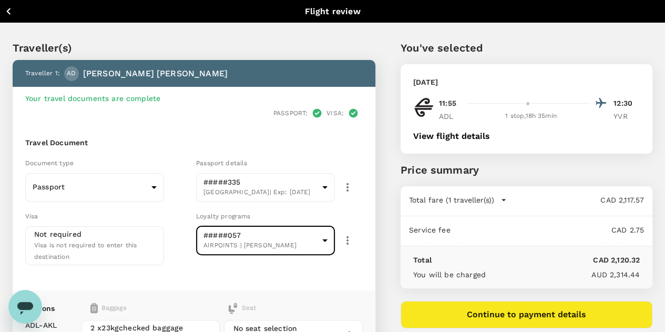
click at [192, 212] on div "Visa Not required Visa is not required to enter this destination" at bounding box center [106, 235] width 171 height 59
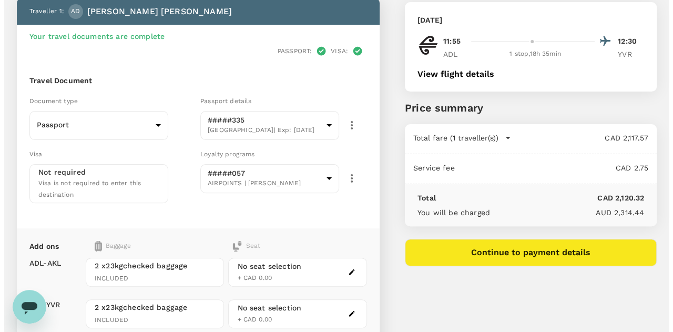
scroll to position [158, 0]
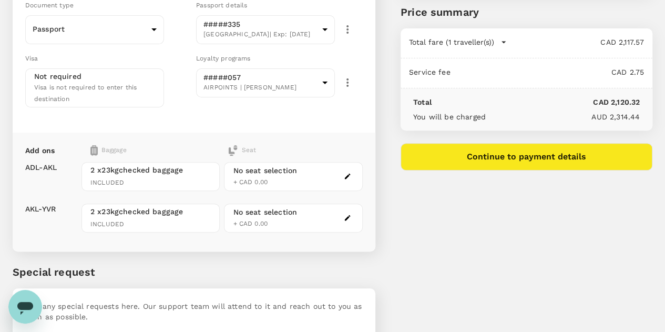
click at [268, 178] on span "+ CAD 0.00" at bounding box center [250, 181] width 35 height 7
click at [351, 173] on icon "button" at bounding box center [347, 176] width 7 height 7
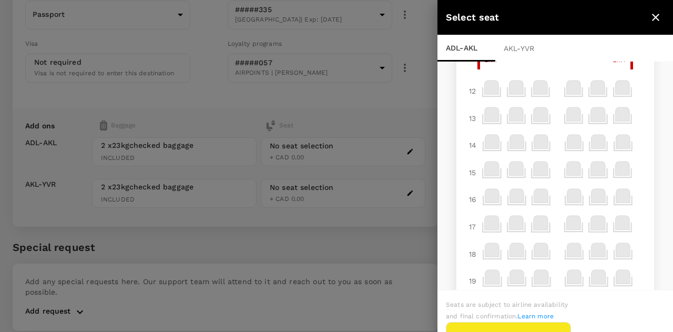
scroll to position [421, 0]
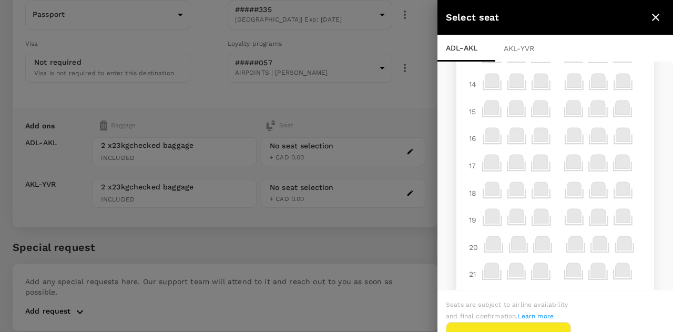
click at [510, 190] on icon at bounding box center [517, 189] width 14 height 14
click at [470, 194] on div "18" at bounding box center [473, 193] width 16 height 19
click at [526, 55] on div "AKL - YVR" at bounding box center [525, 48] width 58 height 26
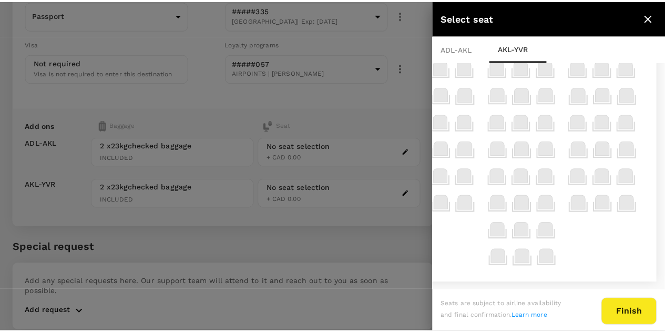
scroll to position [548, 77]
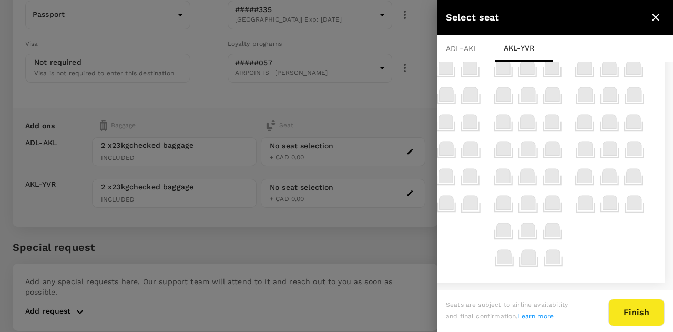
click at [659, 16] on icon "close" at bounding box center [656, 17] width 13 height 13
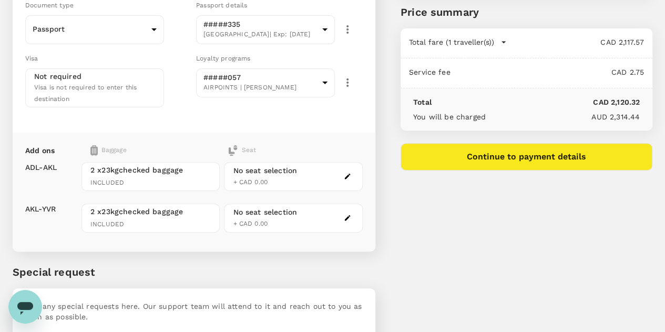
scroll to position [185, 0]
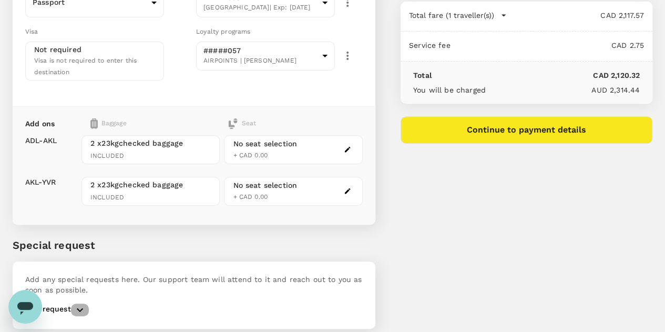
click at [78, 304] on icon "button" at bounding box center [80, 310] width 13 height 13
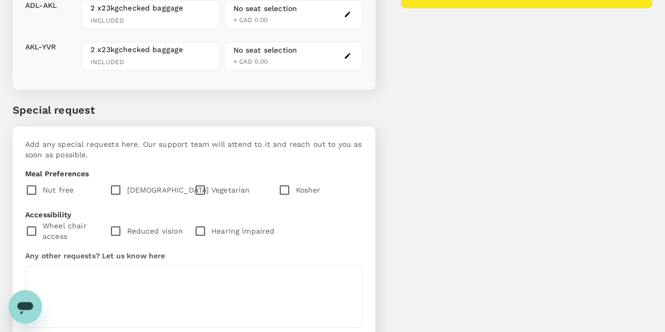
scroll to position [352, 0]
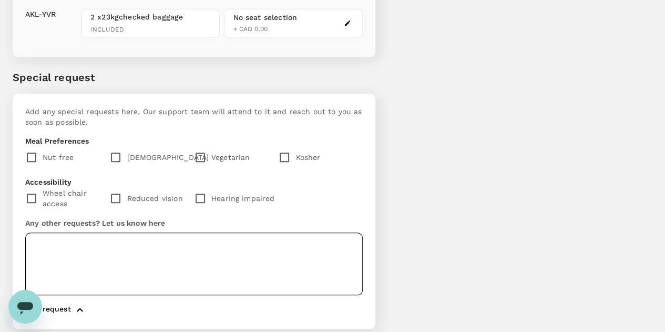
click at [86, 233] on textarea at bounding box center [194, 264] width 338 height 63
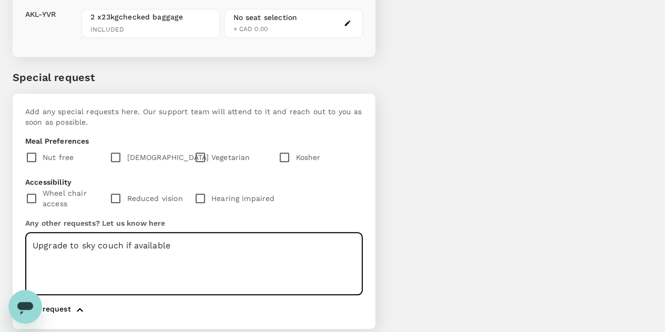
type textarea "Upgrade to sky couch if available"
click at [362, 187] on div at bounding box center [320, 198] width 84 height 22
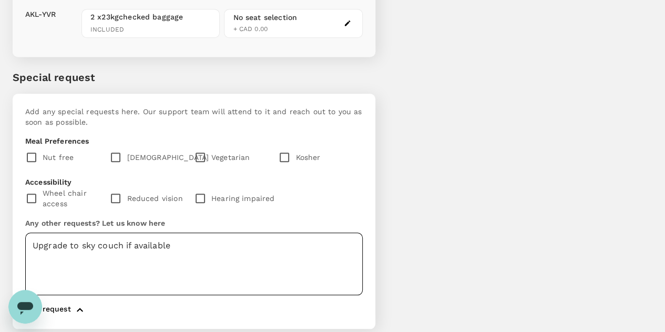
click at [191, 233] on textarea "Upgrade to sky couch if available" at bounding box center [194, 264] width 338 height 63
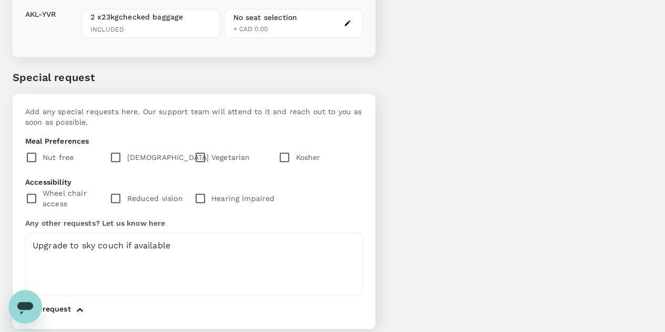
click at [376, 125] on div "Add any special requests here. Our support team will attend to it and reach out…" at bounding box center [194, 211] width 363 height 235
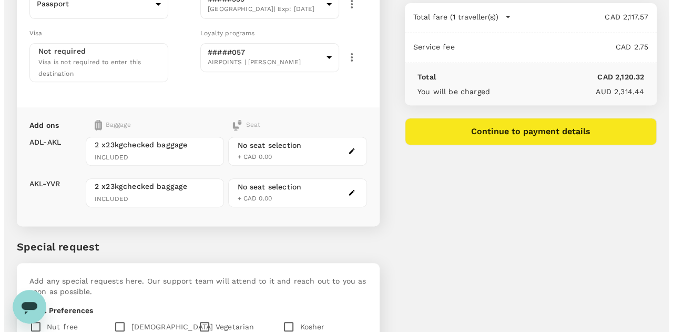
scroll to position [0, 0]
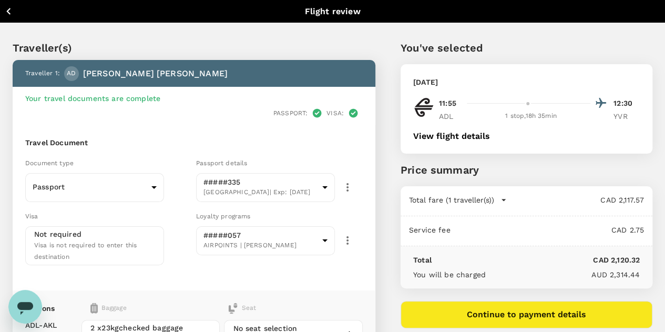
click at [546, 313] on button "Continue to payment details" at bounding box center [527, 314] width 252 height 27
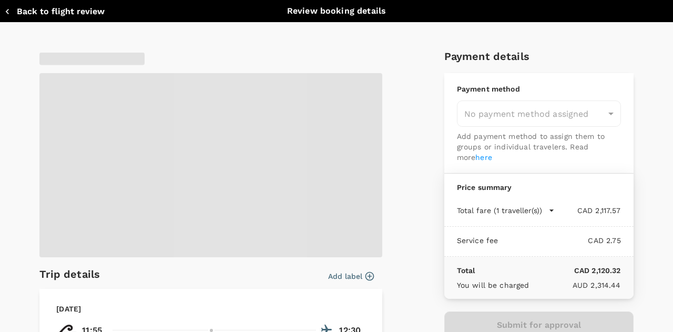
type input "9c4289b1-14a3-4119-8736-521306e5ca8f"
